Goal: Task Accomplishment & Management: Complete application form

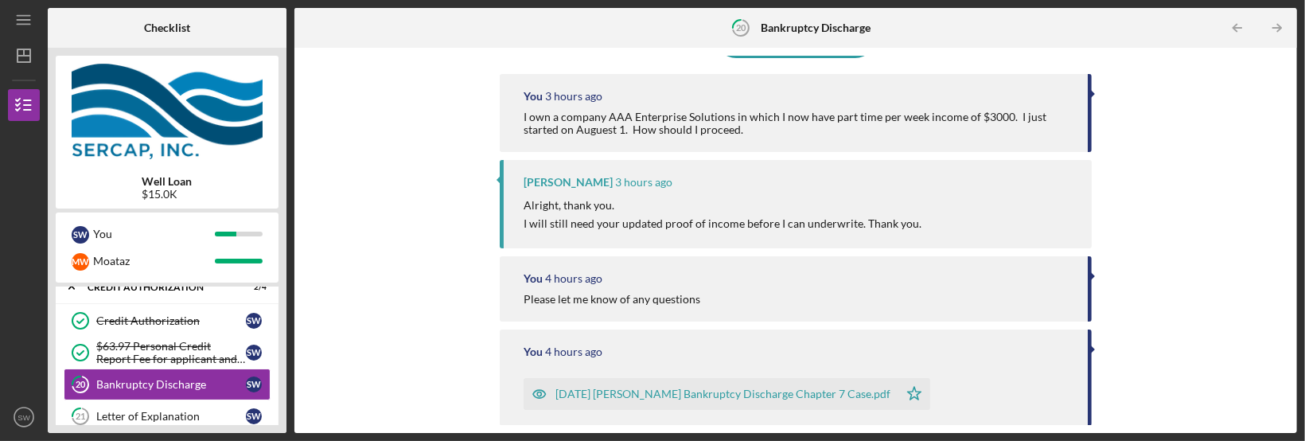
scroll to position [247, 0]
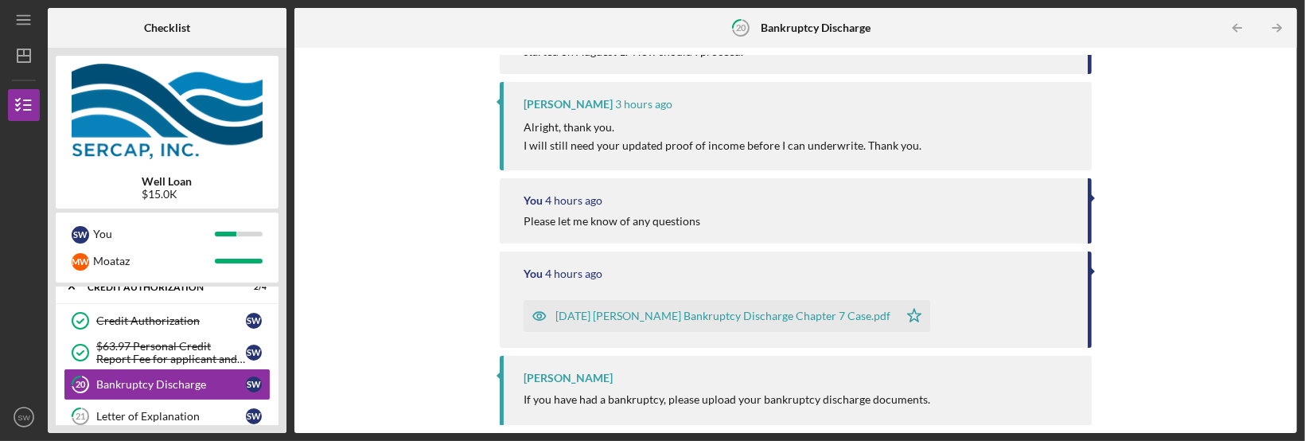
drag, startPoint x: 1085, startPoint y: 307, endPoint x: 1083, endPoint y: 350, distance: 43.0
click at [1083, 350] on div "Icon/Upload Upload Request Icon/Message Comment You 3 hours ago I own a company…" at bounding box center [795, 240] width 987 height 369
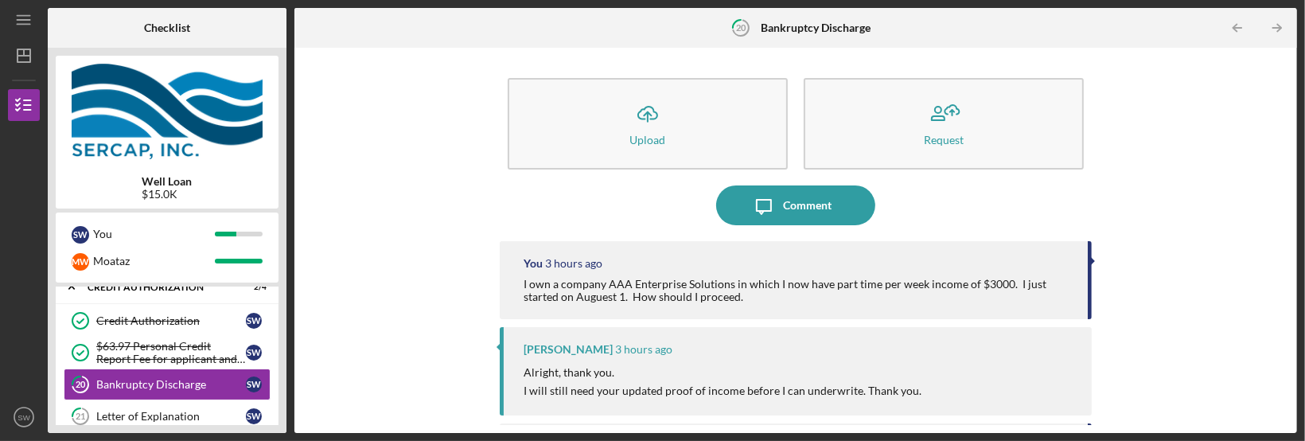
scroll to position [0, 0]
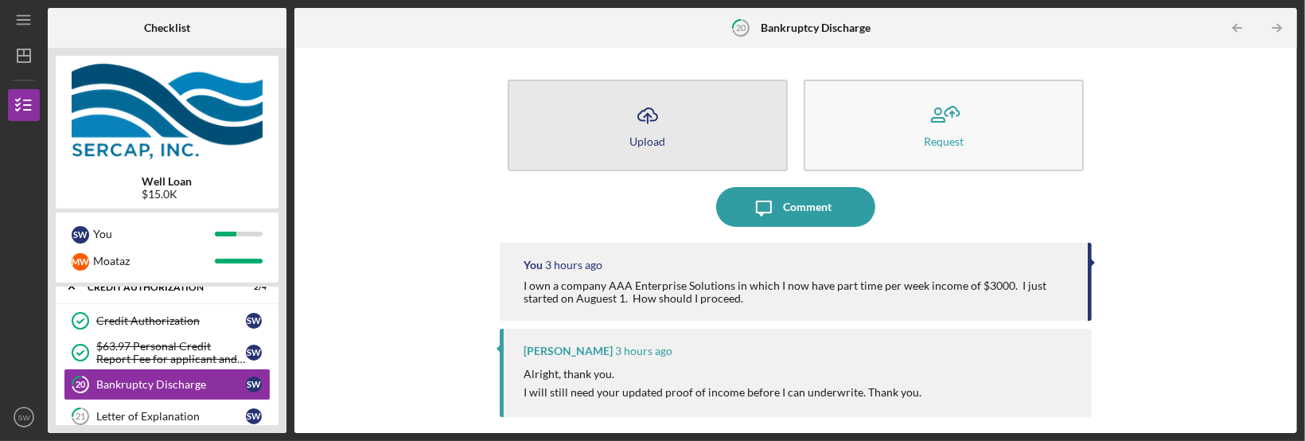
click at [655, 127] on icon "Icon/Upload" at bounding box center [648, 116] width 40 height 40
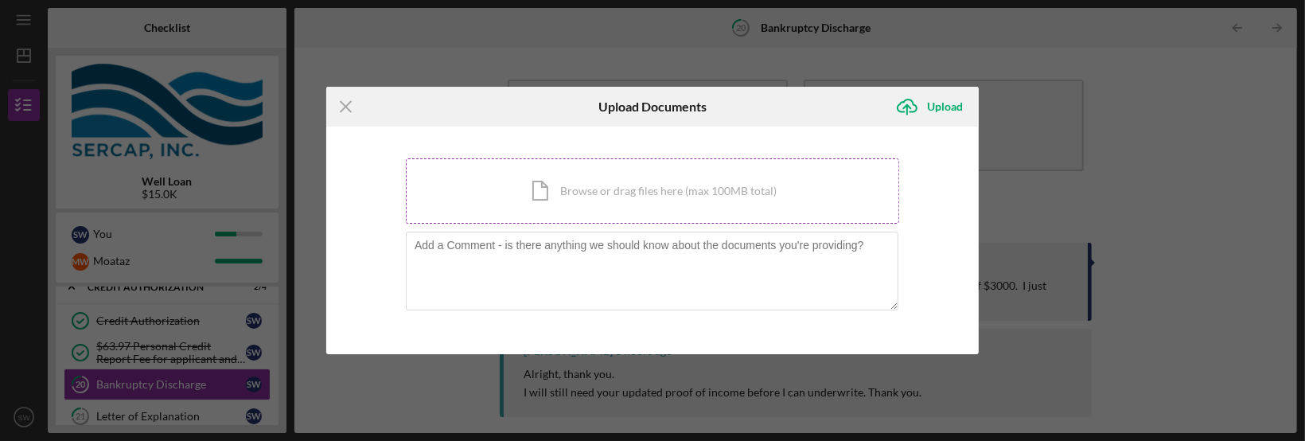
click at [568, 188] on div "Icon/Document Browse or drag files here (max 100MB total) Tap to choose files o…" at bounding box center [652, 190] width 493 height 65
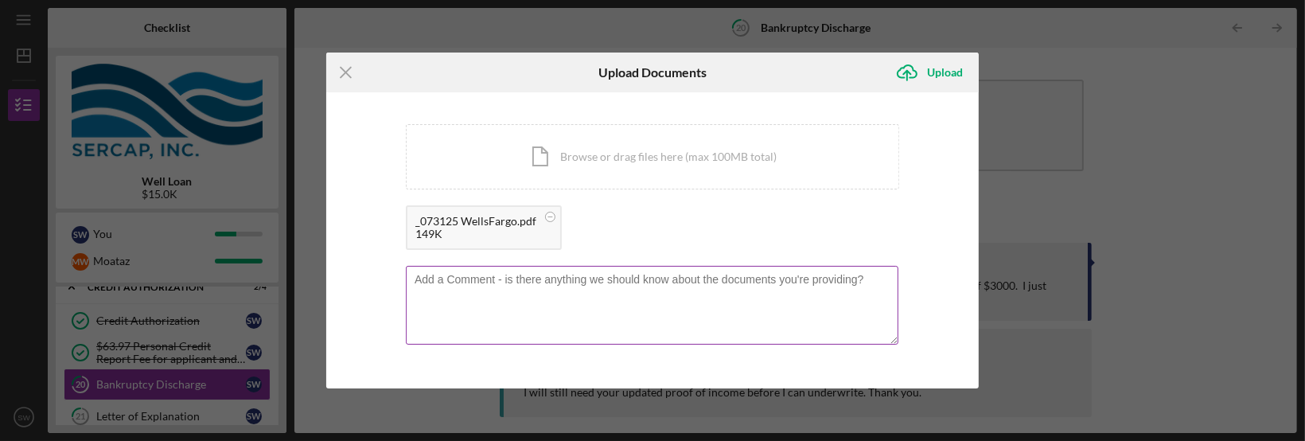
click at [446, 287] on textarea at bounding box center [652, 305] width 493 height 78
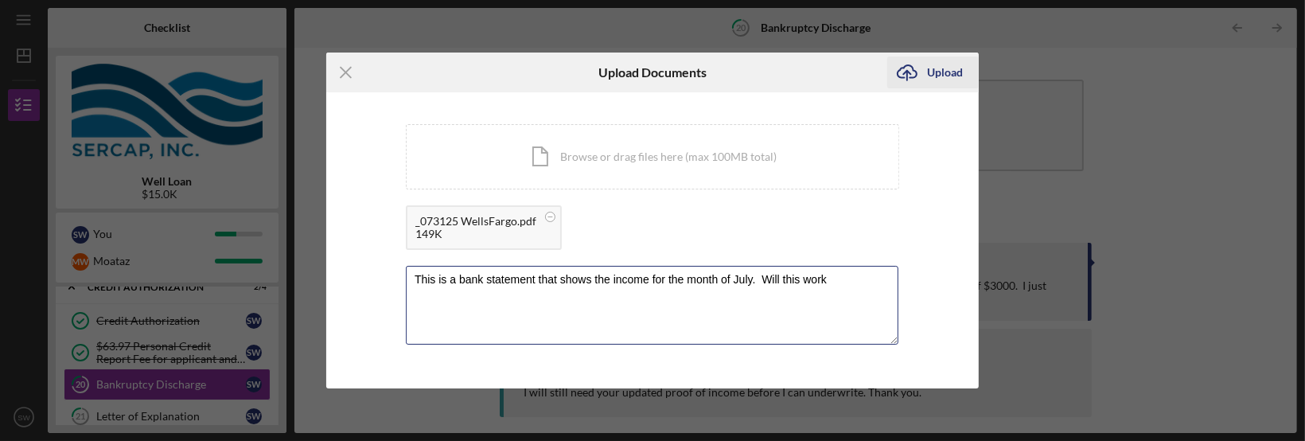
type textarea "This is a bank statement that shows the income for the month of July. Will this…"
click at [930, 76] on div "Upload" at bounding box center [945, 73] width 36 height 32
